Goal: Information Seeking & Learning: Learn about a topic

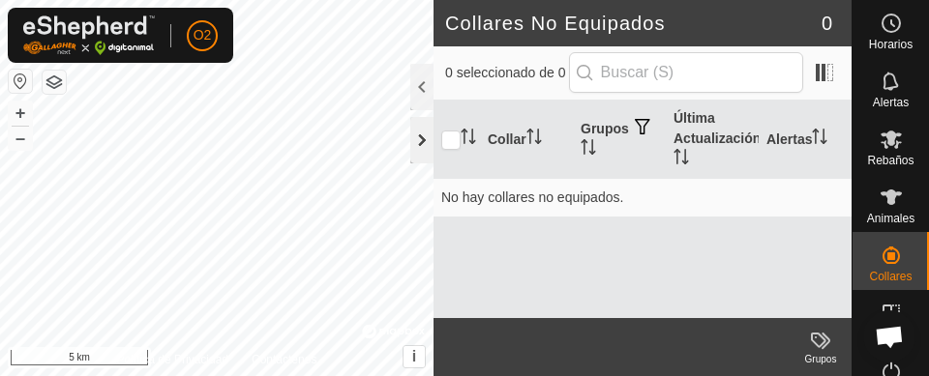
click at [417, 144] on div at bounding box center [421, 140] width 23 height 46
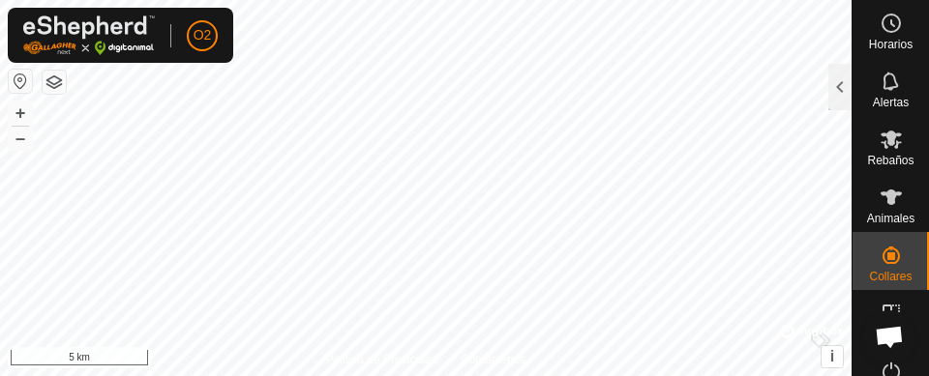
click at [17, 76] on button "button" at bounding box center [20, 81] width 23 height 23
click at [884, 208] on icon at bounding box center [891, 197] width 23 height 23
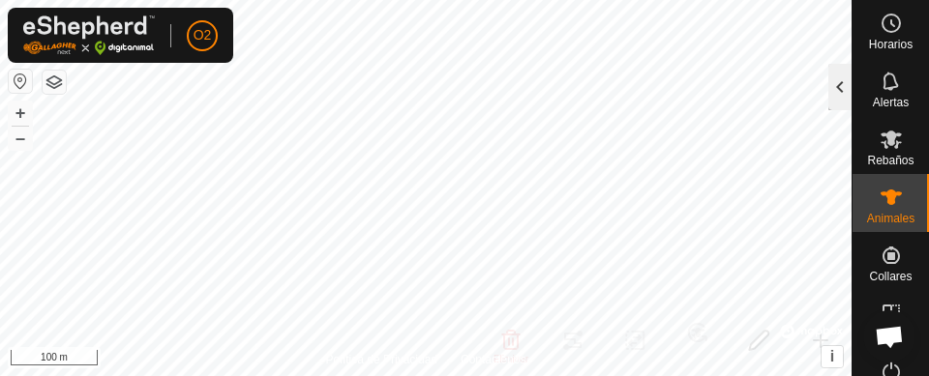
click at [832, 101] on div at bounding box center [839, 87] width 23 height 46
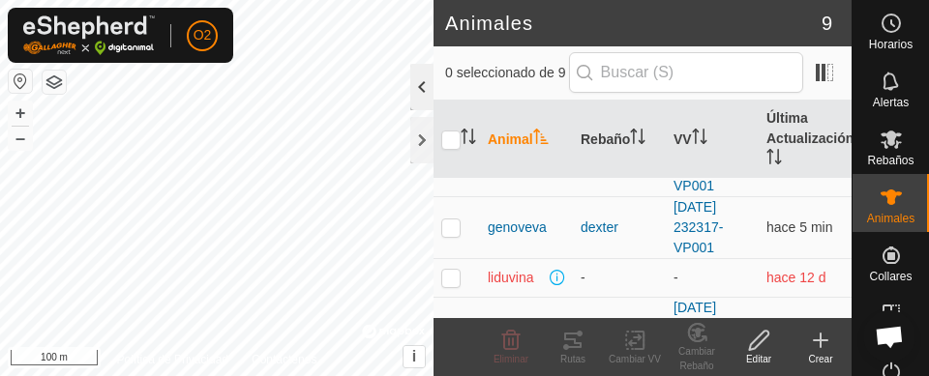
scroll to position [356, 0]
click at [442, 283] on td at bounding box center [456, 274] width 46 height 39
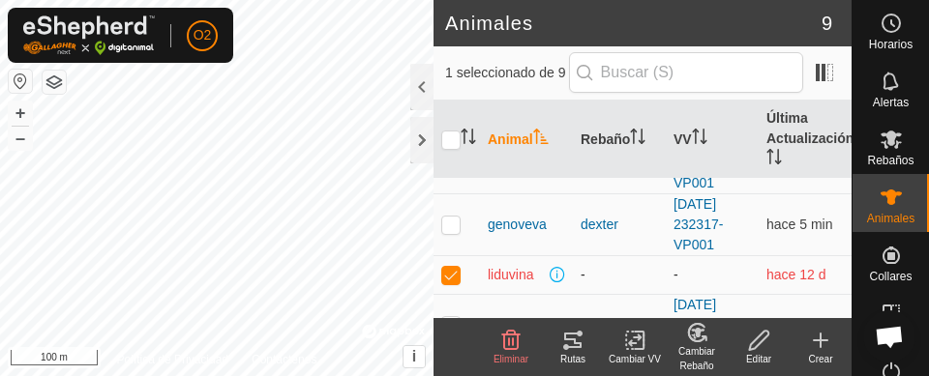
click at [455, 284] on td at bounding box center [456, 274] width 46 height 39
checkbox input "false"
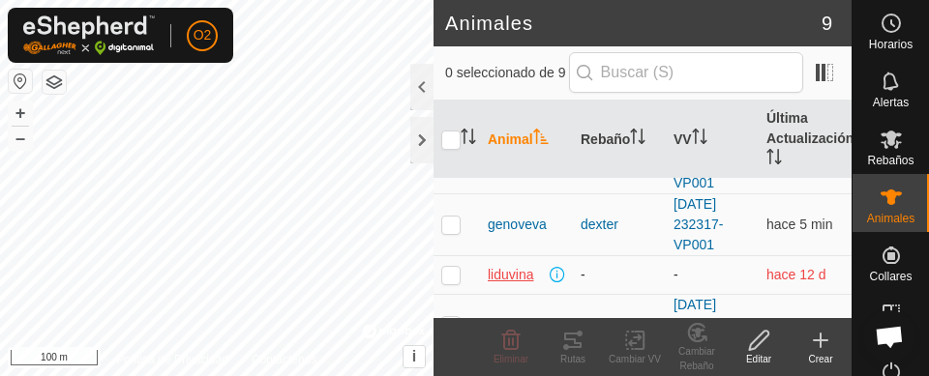
click at [525, 271] on span "liduvina" at bounding box center [510, 275] width 45 height 20
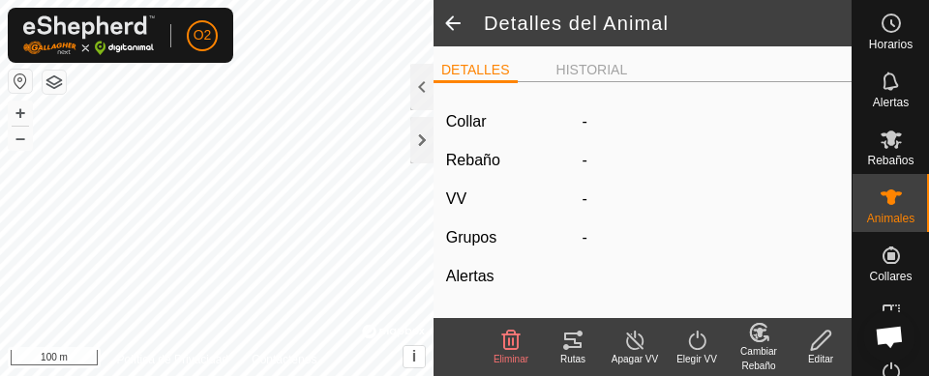
type input "liduvina"
type input "-"
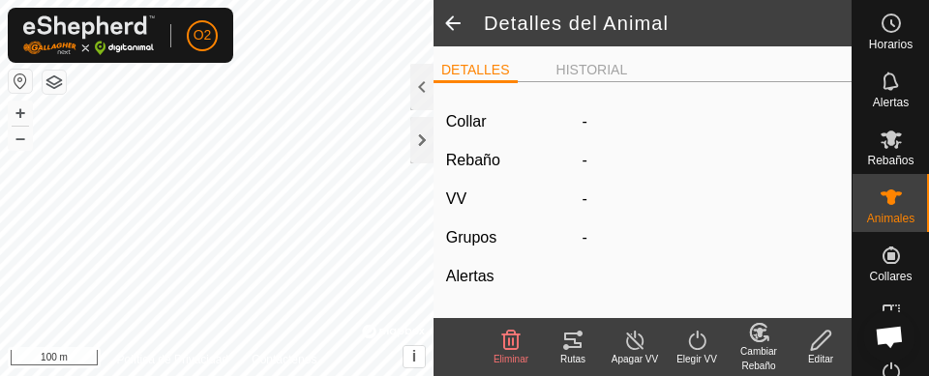
type input "0 kg"
type input "-"
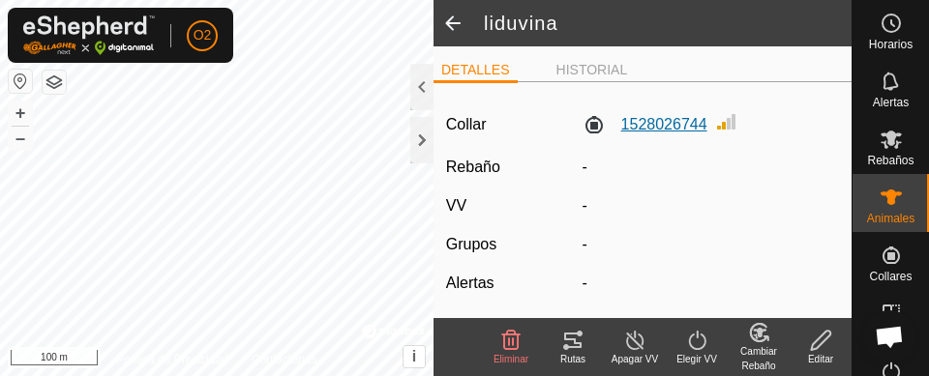
click at [673, 125] on label "1528026744" at bounding box center [645, 124] width 125 height 23
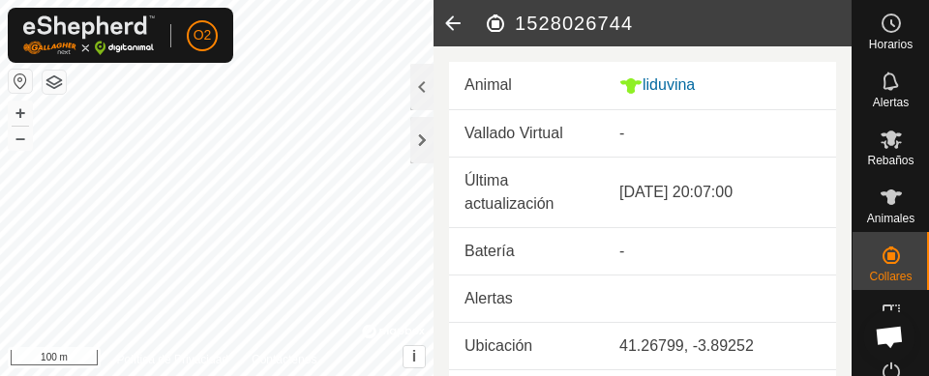
click at [584, 126] on td "Vallado Virtual" at bounding box center [526, 133] width 155 height 47
click at [560, 134] on td "Vallado Virtual" at bounding box center [526, 133] width 155 height 47
click at [458, 23] on icon at bounding box center [452, 23] width 39 height 46
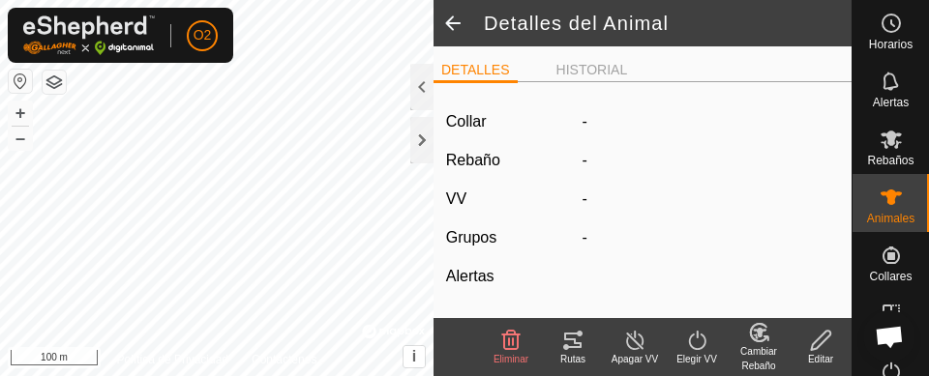
type input "liduvina"
type input "-"
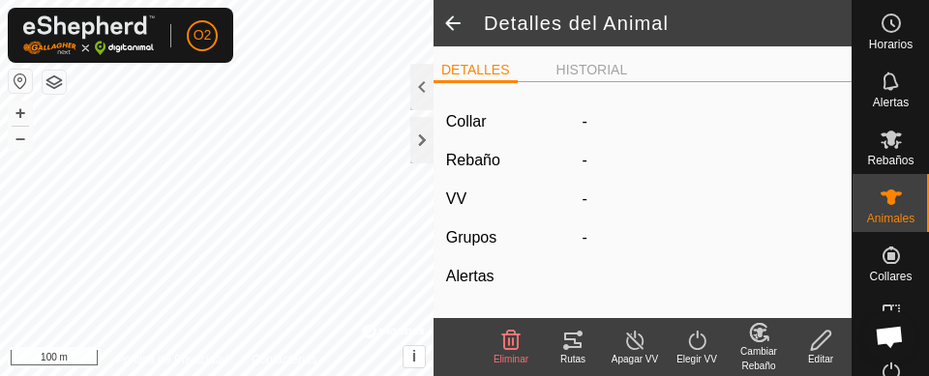
type input "0 kg"
type input "-"
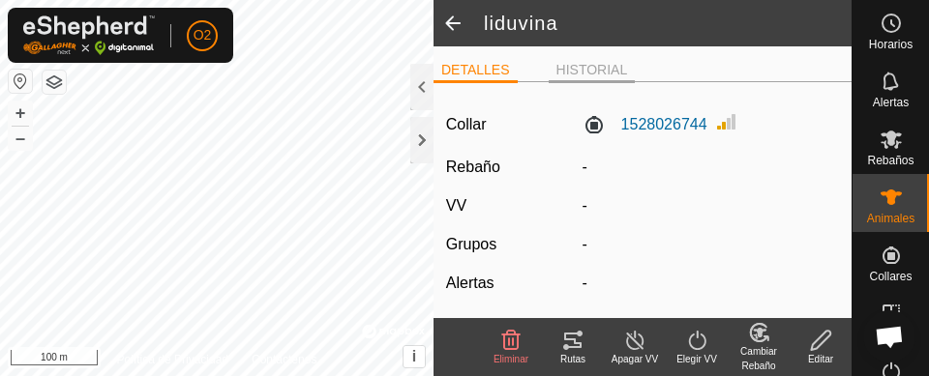
click at [620, 67] on li "HISTORIAL" at bounding box center [592, 71] width 87 height 23
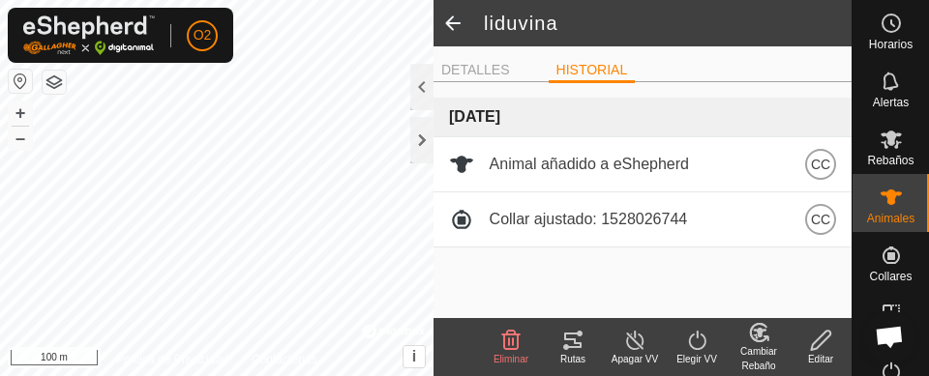
click at [500, 113] on span "15 sept 2025" at bounding box center [474, 116] width 51 height 16
click at [493, 75] on li "DETALLES" at bounding box center [475, 71] width 84 height 23
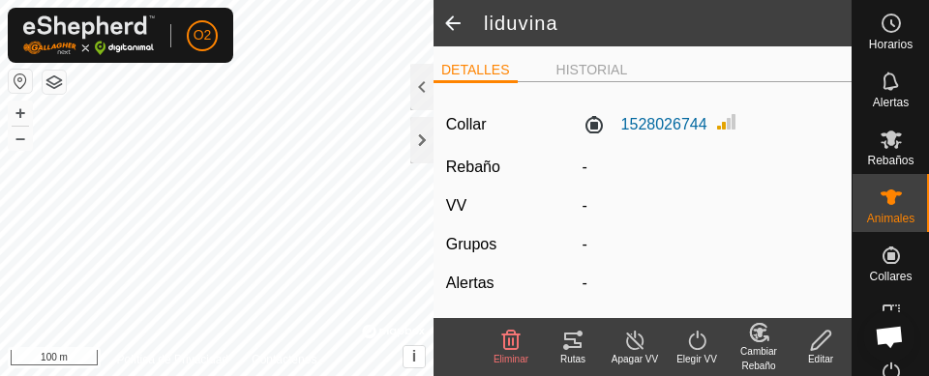
click at [888, 155] on span "Rebaños" at bounding box center [890, 161] width 46 height 12
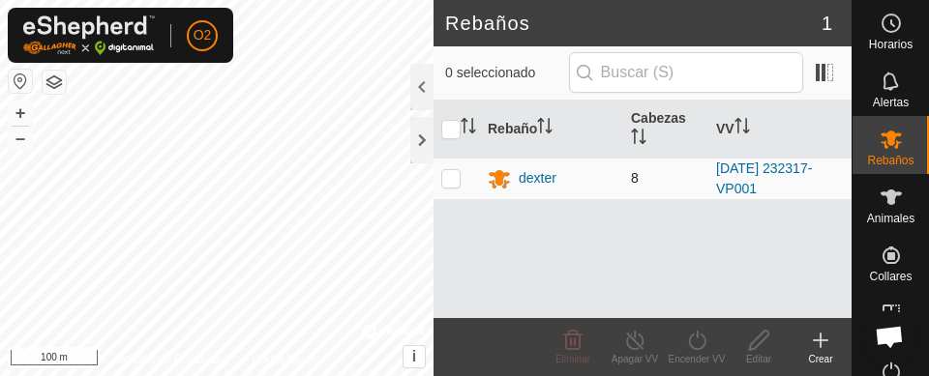
click at [458, 178] on p-checkbox at bounding box center [450, 177] width 19 height 15
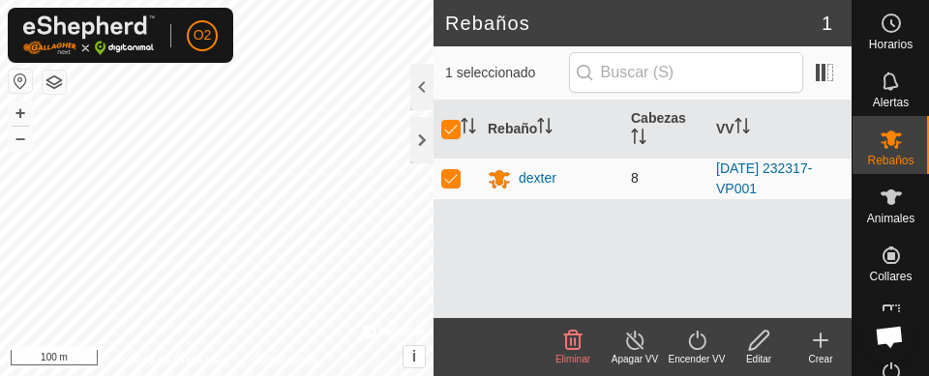
checkbox input "true"
click at [456, 171] on p-checkbox at bounding box center [450, 177] width 19 height 15
checkbox input "false"
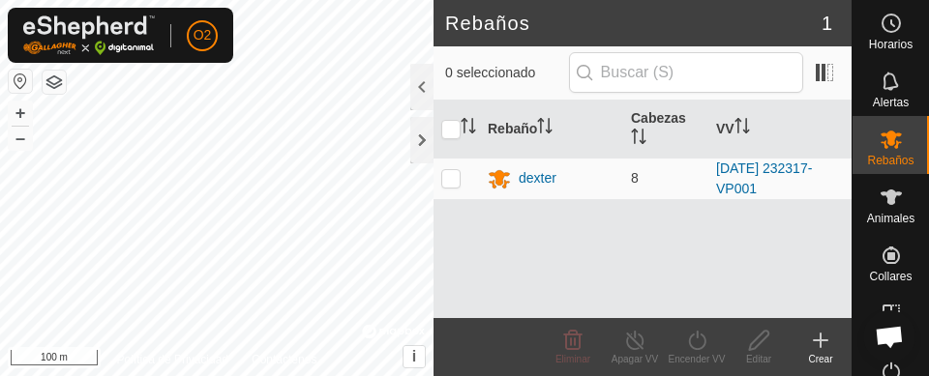
click at [877, 209] on es-animals-svg-icon at bounding box center [891, 197] width 35 height 31
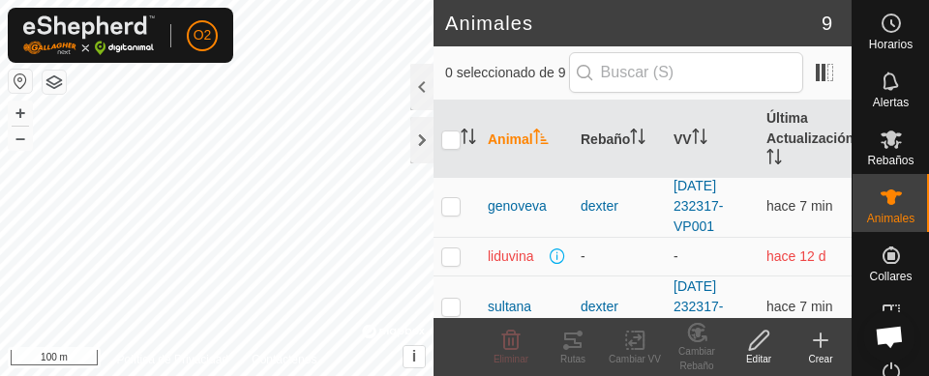
scroll to position [381, 0]
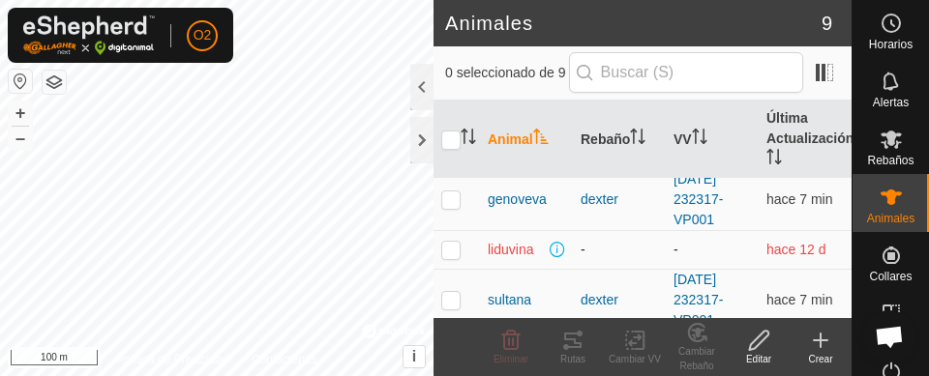
click at [449, 260] on td at bounding box center [456, 249] width 46 height 39
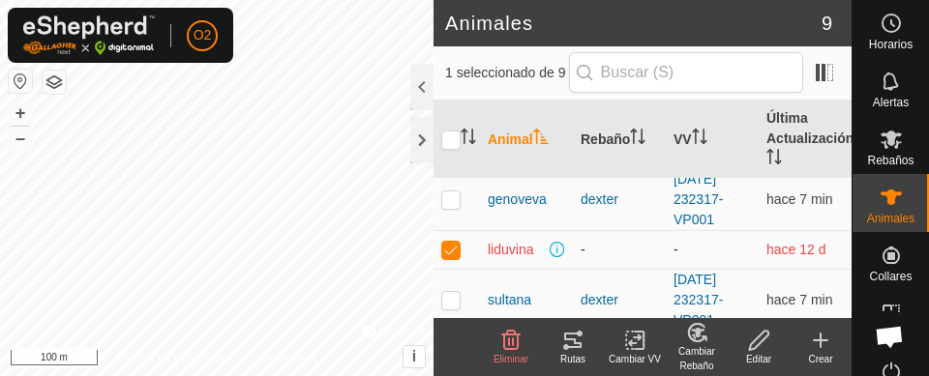
click at [451, 246] on p-checkbox at bounding box center [450, 249] width 19 height 15
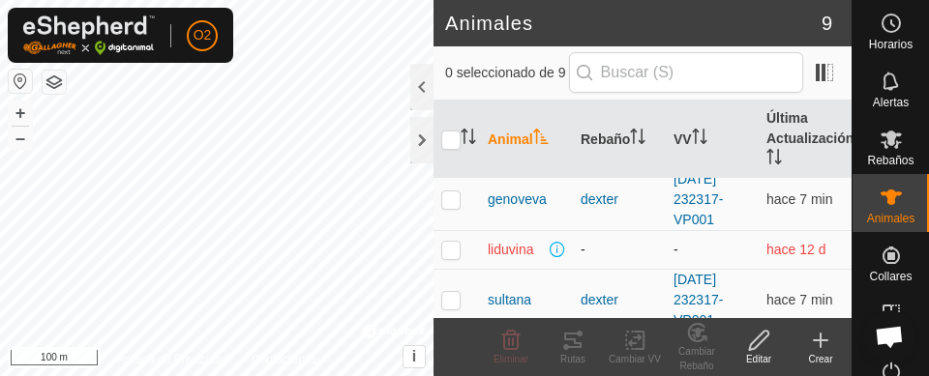
checkbox input "false"
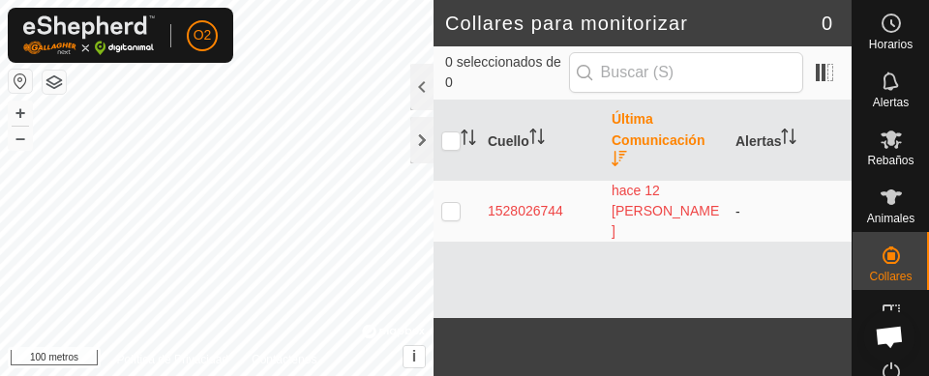
click at [454, 207] on td at bounding box center [456, 212] width 46 height 62
checkbox input "true"
click at [630, 207] on font "hace 12 días" at bounding box center [665, 211] width 107 height 56
click at [539, 203] on font "1528026744" at bounding box center [525, 210] width 75 height 15
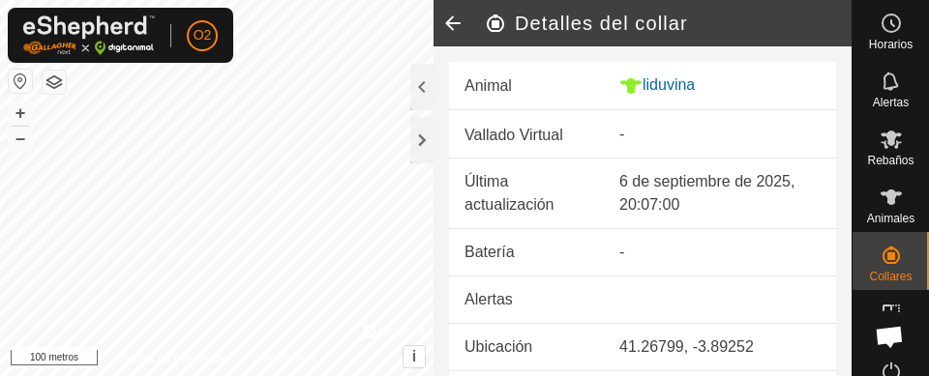
click at [447, 21] on icon at bounding box center [452, 23] width 39 height 46
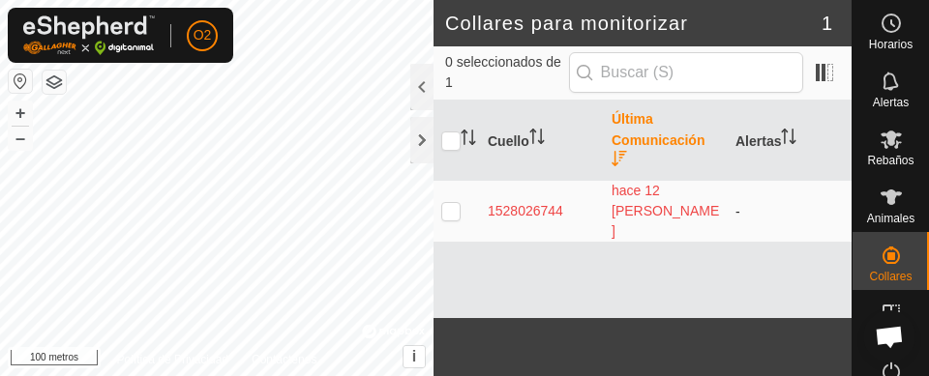
click at [448, 209] on td at bounding box center [456, 212] width 46 height 62
checkbox input "true"
click at [458, 203] on p-checkbox at bounding box center [450, 210] width 19 height 15
checkbox input "false"
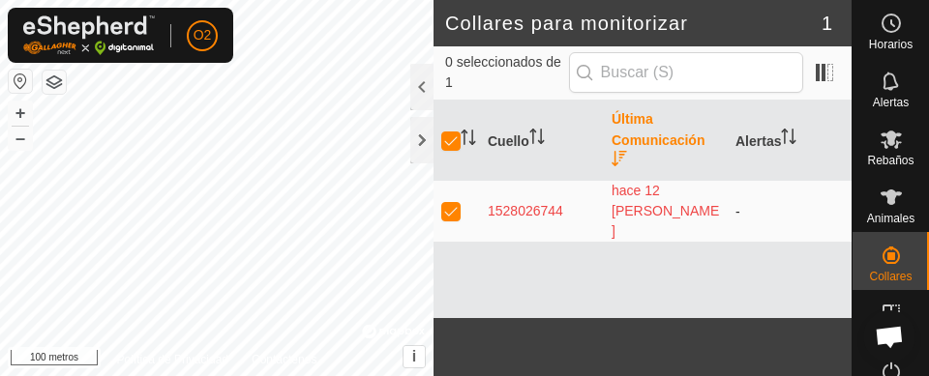
checkbox input "false"
click at [879, 210] on es-animals-svg-icon at bounding box center [891, 197] width 35 height 31
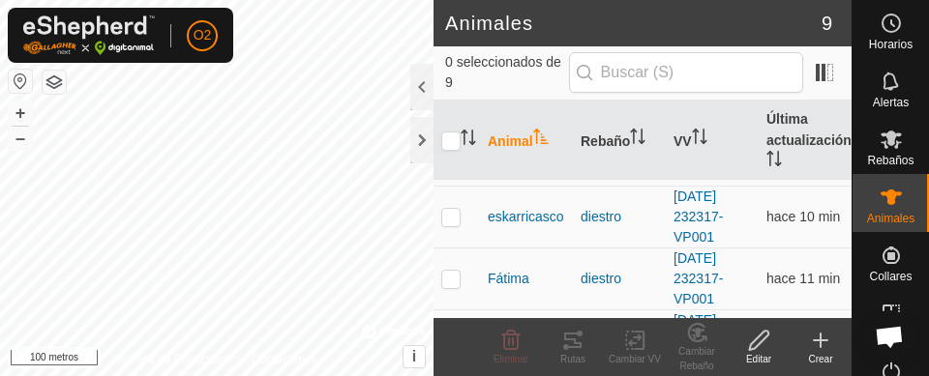
scroll to position [241, 0]
click at [887, 196] on icon at bounding box center [891, 197] width 23 height 23
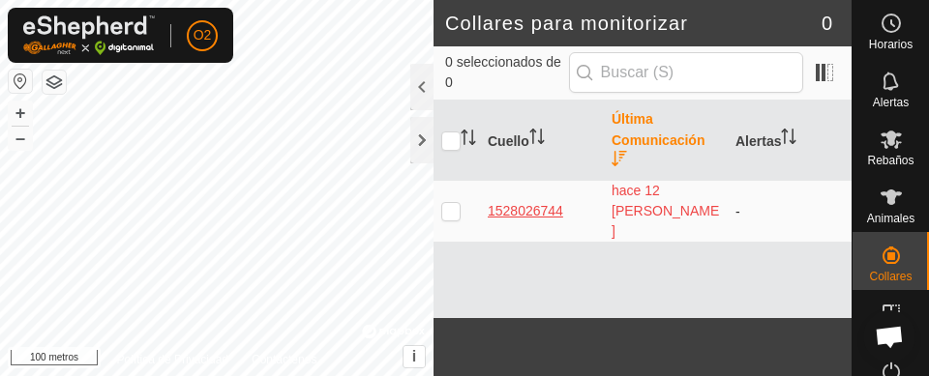
click at [529, 201] on div "1528026744" at bounding box center [542, 211] width 108 height 20
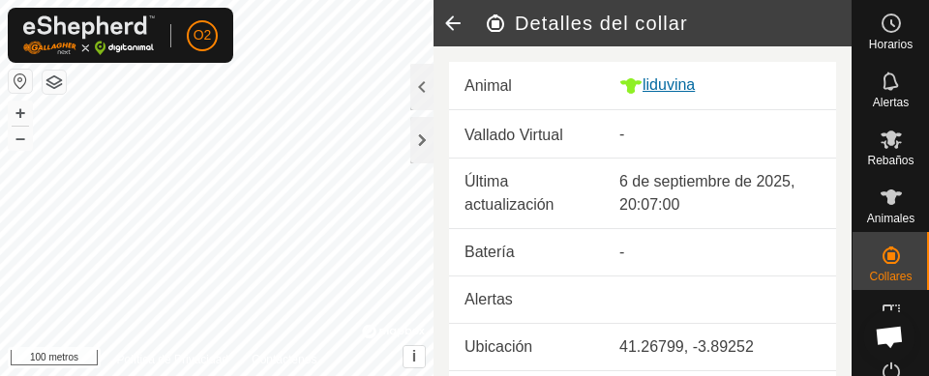
click at [653, 86] on font "liduvina" at bounding box center [668, 84] width 52 height 16
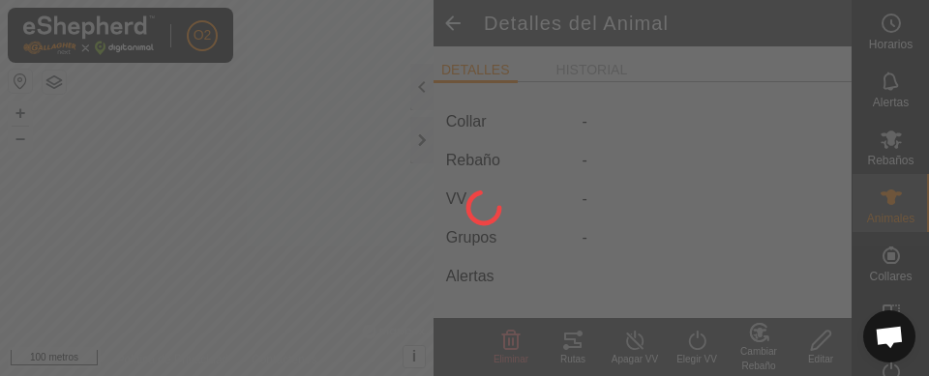
type input "liduvina"
type input "-"
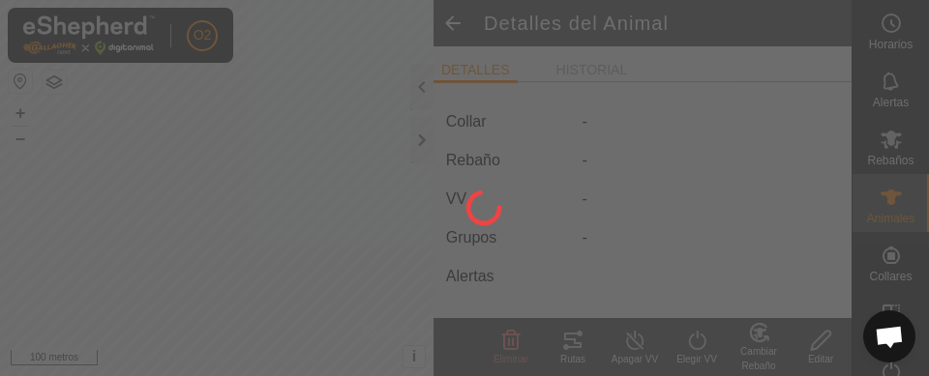
type input "0 kg"
type input "-"
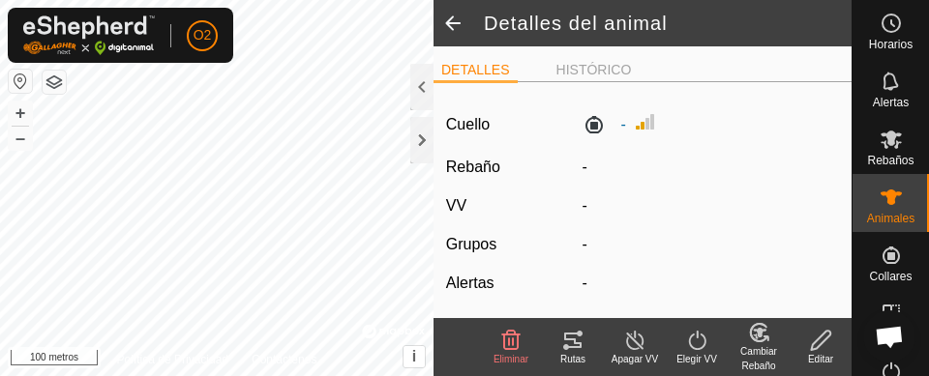
click at [485, 78] on li "DETALLES" at bounding box center [475, 71] width 84 height 23
click at [453, 21] on span at bounding box center [452, 23] width 39 height 46
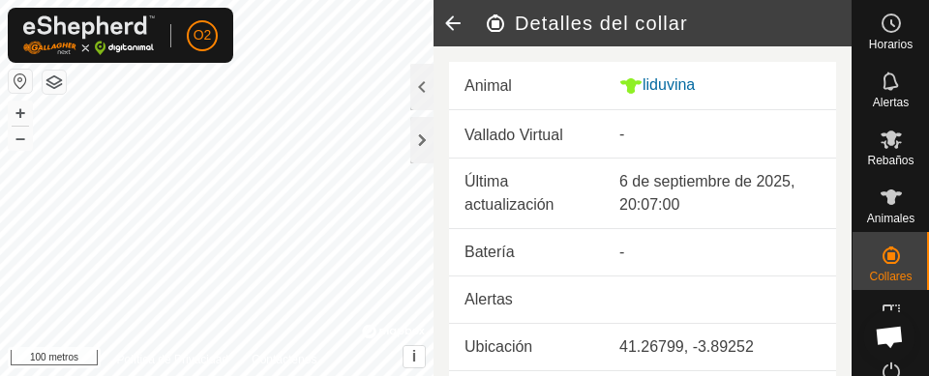
click at [442, 26] on icon at bounding box center [452, 23] width 39 height 46
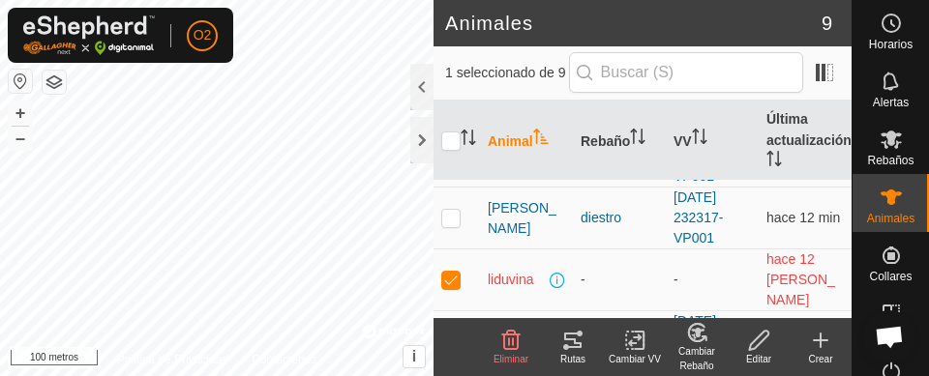
scroll to position [400, 0]
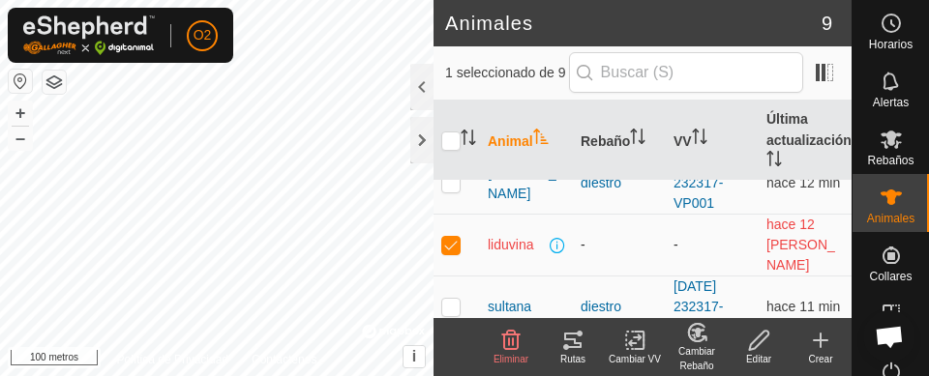
click at [452, 247] on td at bounding box center [456, 246] width 46 height 62
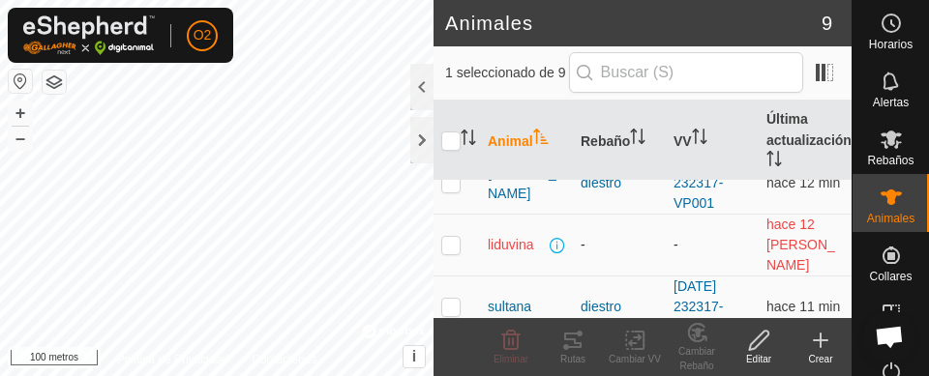
click at [454, 237] on p-checkbox at bounding box center [450, 244] width 19 height 15
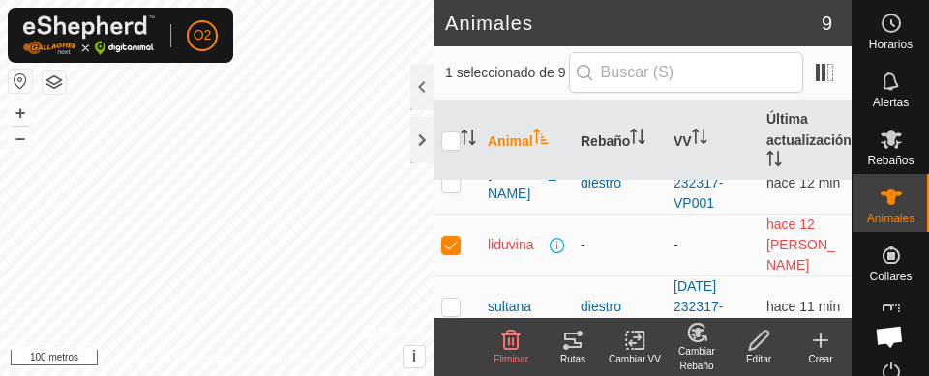
click at [449, 237] on p-checkbox at bounding box center [450, 244] width 19 height 15
checkbox input "false"
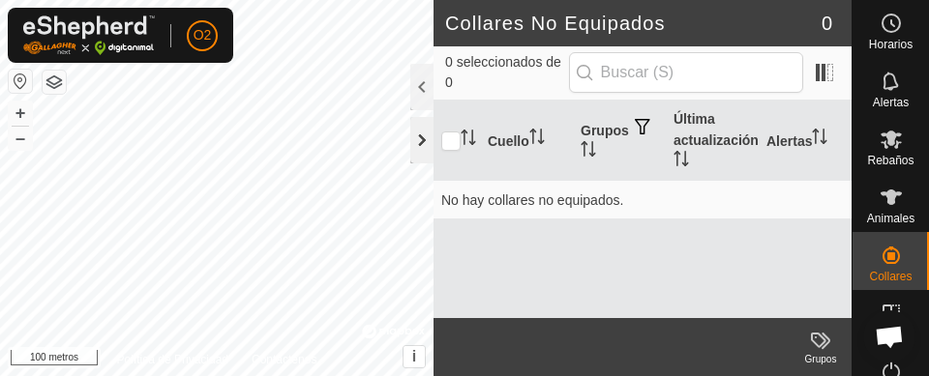
click at [431, 150] on div at bounding box center [421, 140] width 23 height 46
